Goal: Entertainment & Leisure: Browse casually

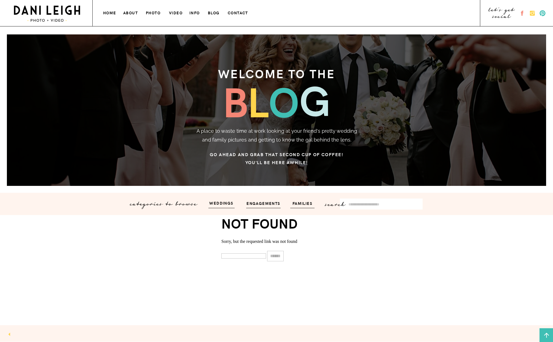
click at [228, 207] on div "let's get social contact blog info photo about home VIDEO wedding & engagement …" at bounding box center [276, 247] width 553 height 495
click at [224, 202] on h3 "weddings" at bounding box center [221, 203] width 33 height 6
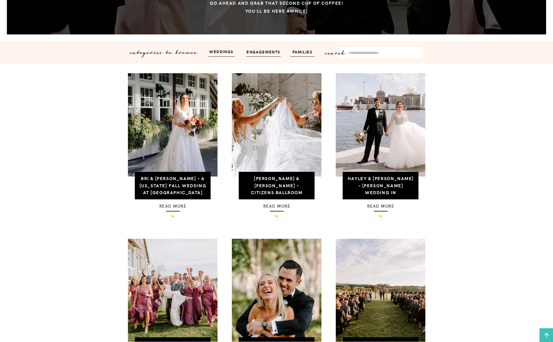
scroll to position [152, 0]
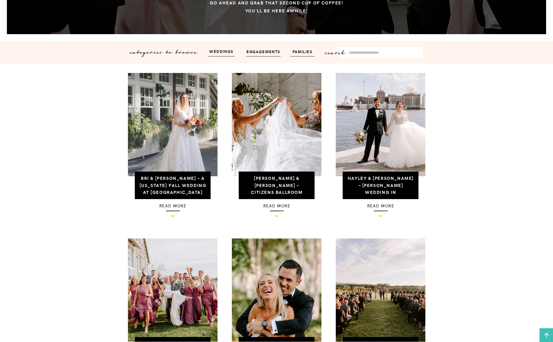
click at [178, 160] on img at bounding box center [173, 124] width 90 height 103
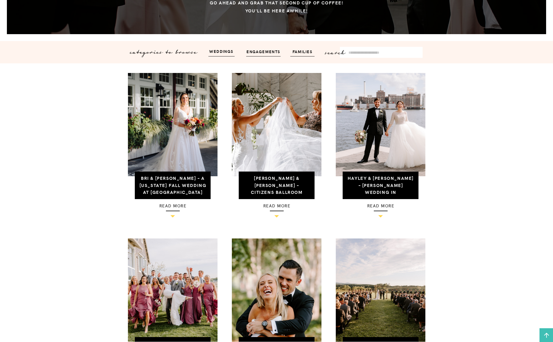
click at [172, 206] on h3 "read more" at bounding box center [172, 205] width 75 height 7
click at [182, 181] on h3 "Bri & [PERSON_NAME] – A [US_STATE] Fall Wedding at [GEOGRAPHIC_DATA]" at bounding box center [172, 185] width 69 height 21
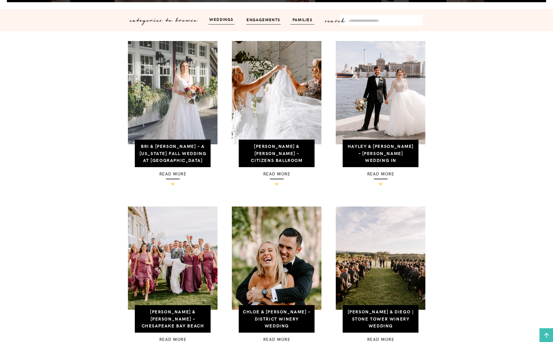
scroll to position [185, 0]
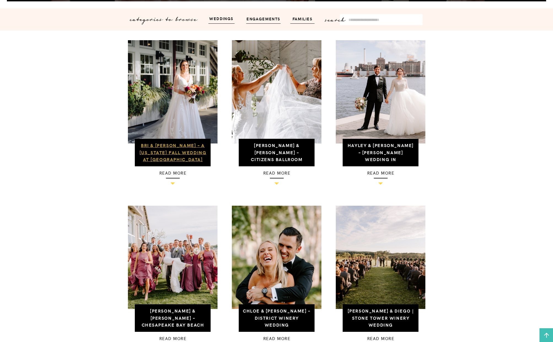
click at [183, 147] on link "Bri & [PERSON_NAME] – A [US_STATE] Fall Wedding at [GEOGRAPHIC_DATA]" at bounding box center [172, 152] width 67 height 20
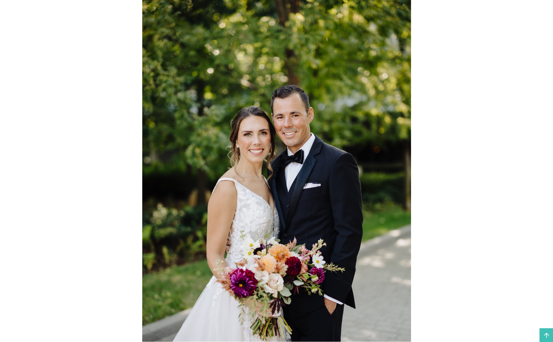
scroll to position [350, 0]
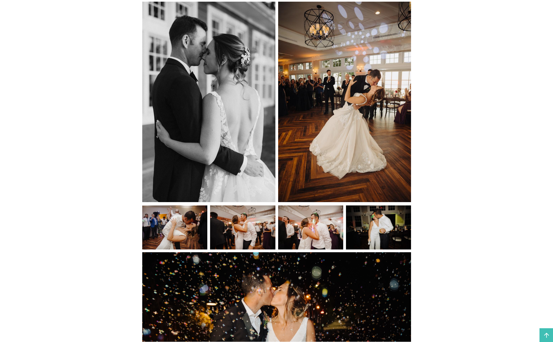
scroll to position [3617, 0]
